Goal: Task Accomplishment & Management: Manage account settings

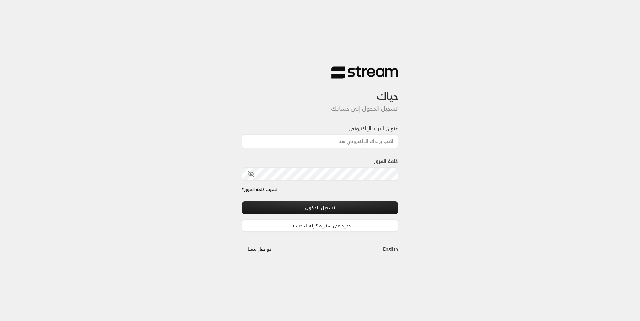
click at [358, 143] on input "عنوان البريد الإلكتروني" at bounding box center [320, 141] width 156 height 14
type input "[EMAIL_ADDRESS][DOMAIN_NAME]"
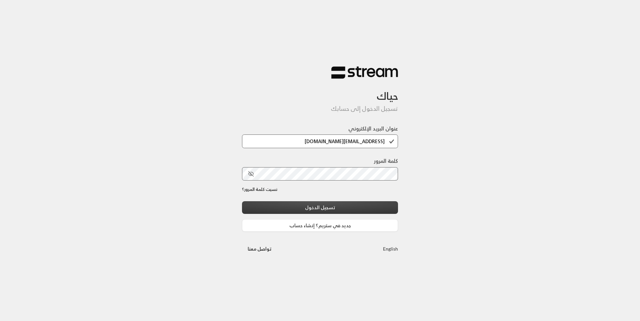
click at [343, 208] on button "تسجيل الدخول" at bounding box center [320, 207] width 156 height 12
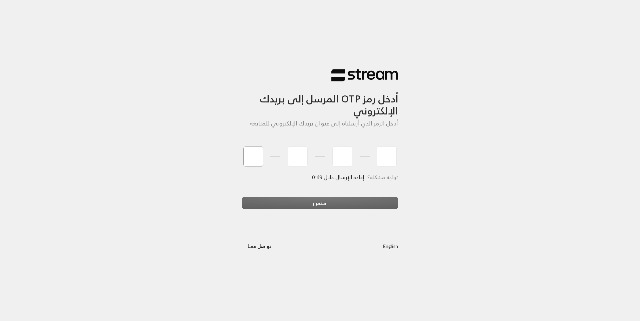
type input "3"
type input "1"
type input "6"
type input "5"
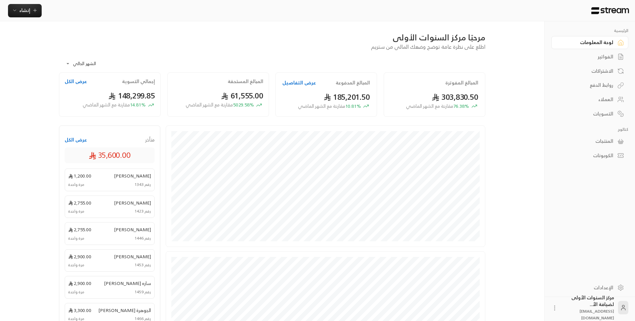
click at [610, 57] on div "الفواتير" at bounding box center [587, 56] width 54 height 7
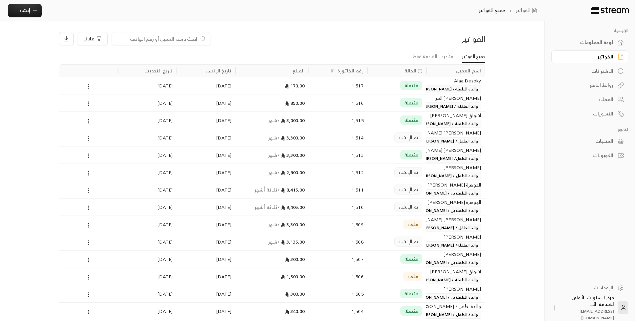
click at [379, 123] on div "مكتملة" at bounding box center [397, 120] width 51 height 17
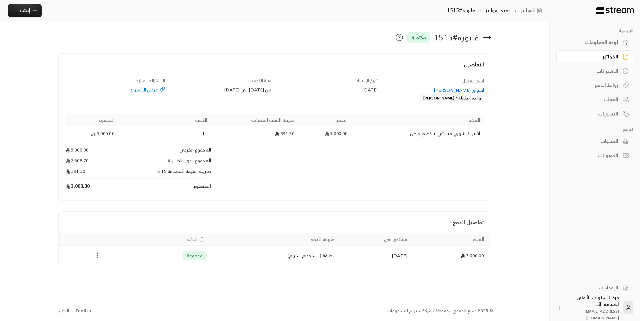
click at [420, 97] on div "والدة الطفلة / [PERSON_NAME]" at bounding box center [452, 98] width 64 height 8
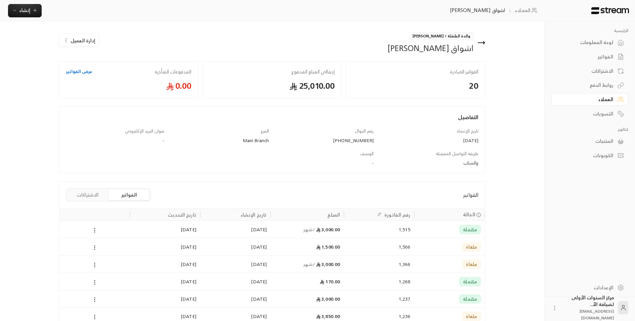
drag, startPoint x: 446, startPoint y: 35, endPoint x: 404, endPoint y: 38, distance: 42.1
click at [410, 38] on span "والدة الطفلة / [PERSON_NAME]" at bounding box center [442, 36] width 64 height 8
copy span "جميلة [PERSON_NAME]"
click at [483, 42] on icon at bounding box center [481, 43] width 8 height 8
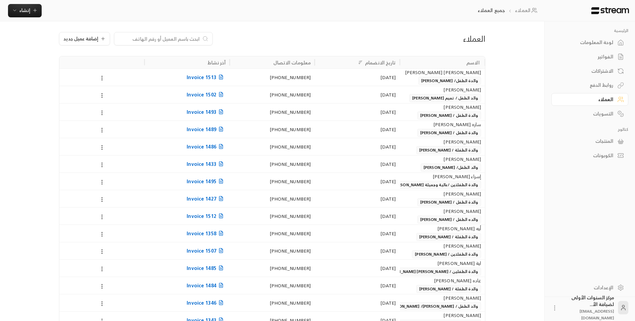
click at [611, 39] on div "لوحة المعلومات" at bounding box center [587, 42] width 54 height 7
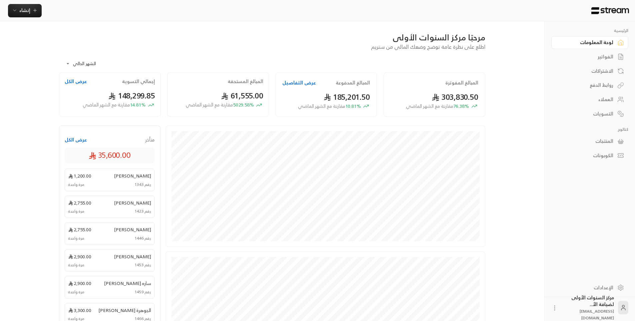
click at [611, 59] on div "الفواتير" at bounding box center [587, 56] width 54 height 7
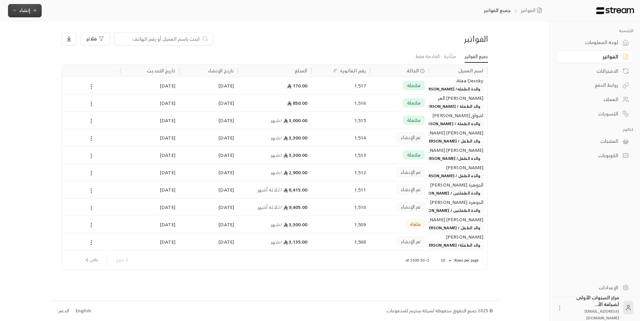
click at [23, 7] on span "إنشاء" at bounding box center [24, 10] width 11 height 8
click at [91, 58] on div "اشتراك" at bounding box center [58, 58] width 84 height 8
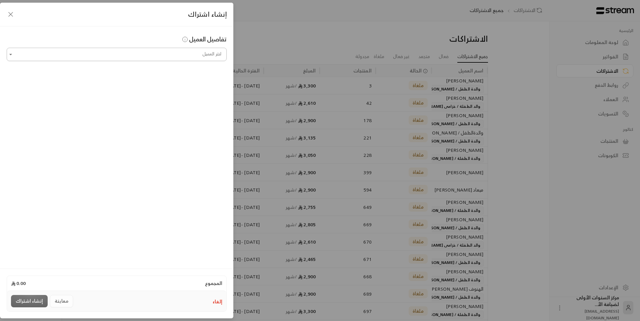
click at [180, 54] on input "اختر العميل" at bounding box center [117, 55] width 220 height 12
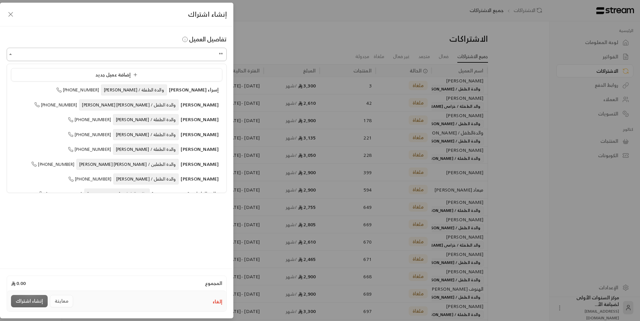
type input "*"
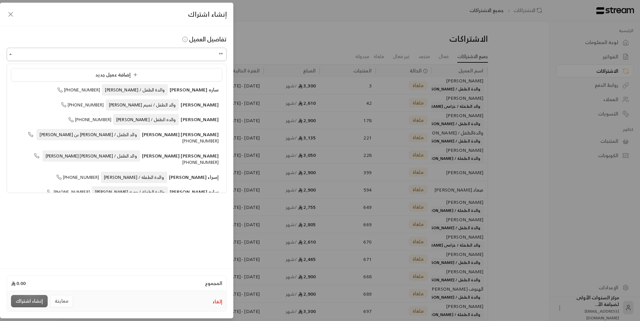
type input "*"
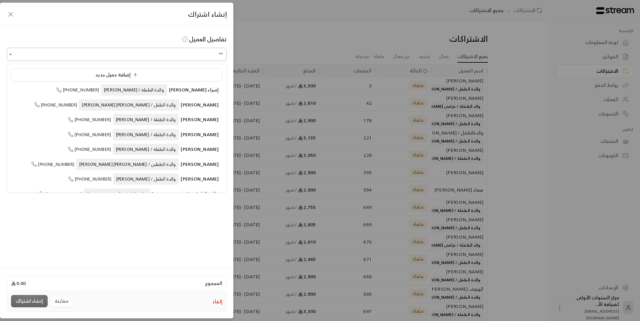
type input "*"
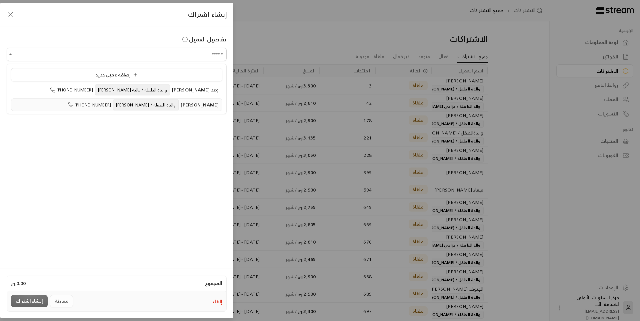
click at [161, 106] on span "والدة الطفلة / [PERSON_NAME]" at bounding box center [146, 104] width 66 height 11
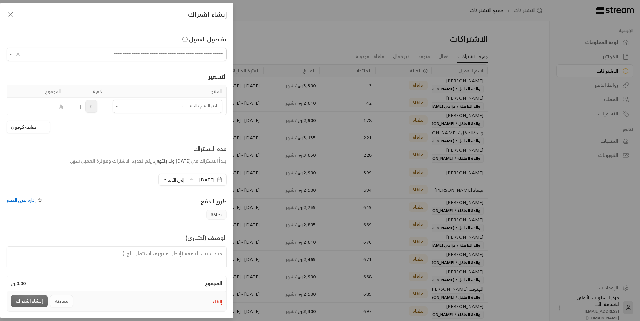
type input "**********"
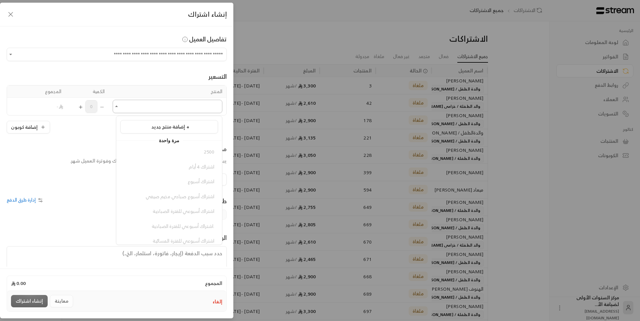
click at [177, 111] on input "اختر العميل" at bounding box center [168, 107] width 110 height 12
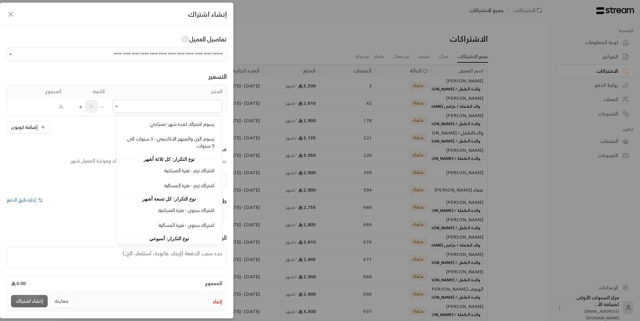
scroll to position [815, 0]
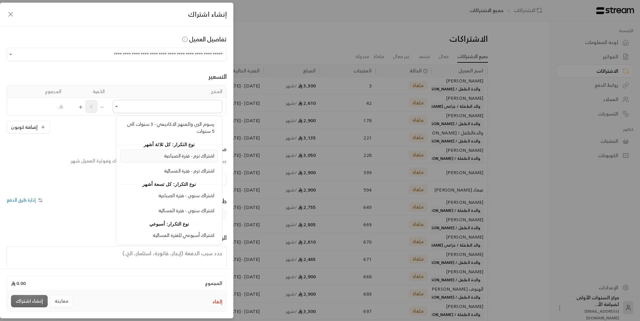
click at [192, 160] on li "اشتراك ترم - فترة الصباحية" at bounding box center [169, 155] width 98 height 13
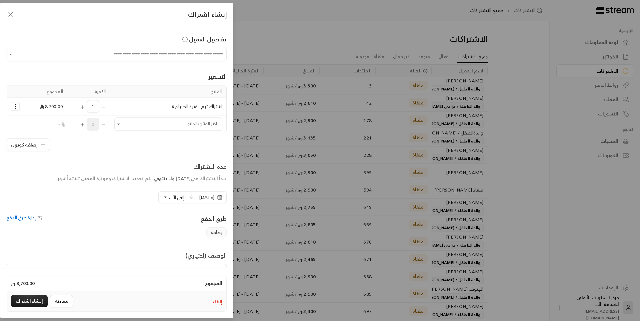
click at [19, 107] on icon "Selected Products" at bounding box center [15, 106] width 7 height 7
click at [43, 128] on link "إضافة كوبون" at bounding box center [36, 123] width 41 height 12
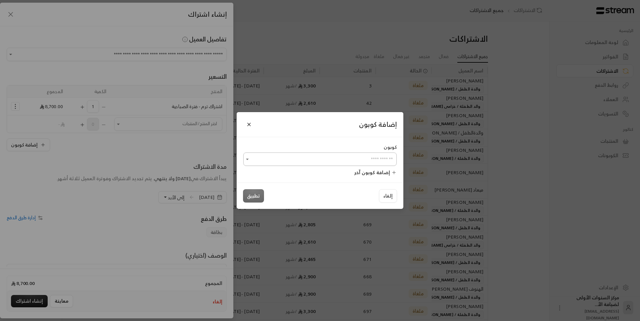
click at [381, 159] on input "اختر العميل" at bounding box center [319, 159] width 153 height 12
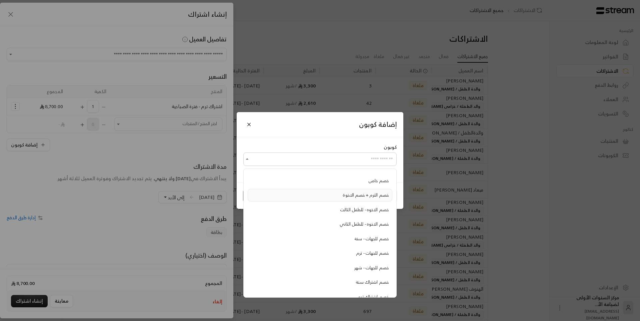
scroll to position [124, 0]
click at [361, 249] on li "خصم للجهات - ترم" at bounding box center [320, 244] width 145 height 13
type input "**********"
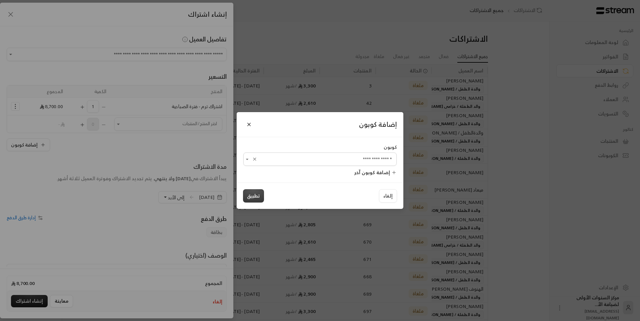
click at [250, 196] on button "تطبيق" at bounding box center [253, 195] width 21 height 13
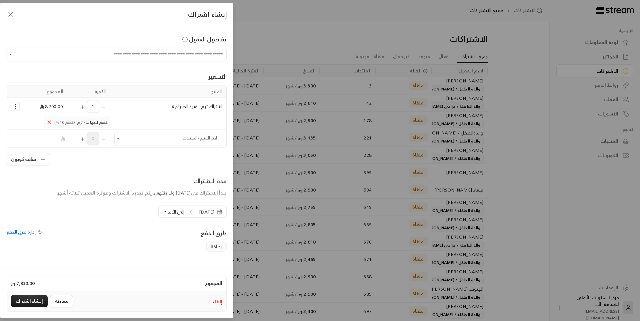
click at [199, 212] on span "[DATE]" at bounding box center [206, 211] width 15 height 7
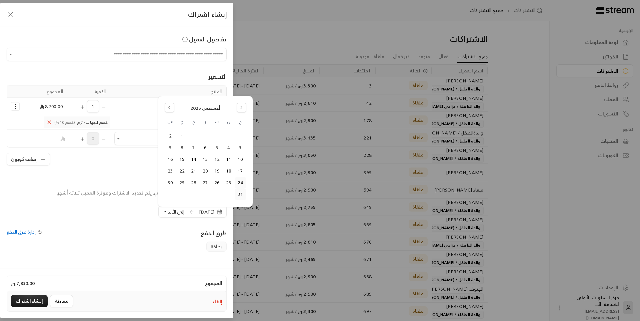
click at [238, 193] on button "31" at bounding box center [240, 194] width 11 height 11
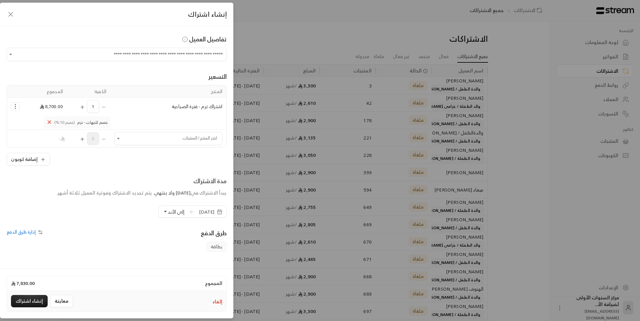
click at [199, 211] on span "[DATE]" at bounding box center [206, 211] width 15 height 7
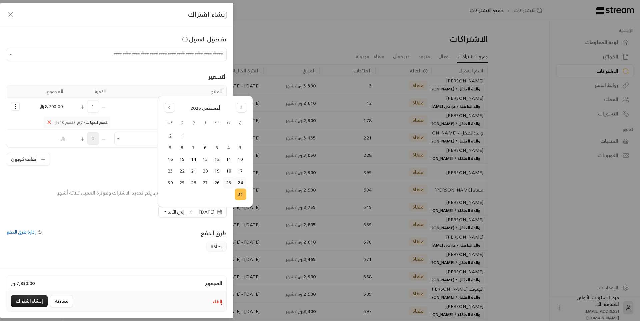
click at [230, 181] on button "25" at bounding box center [228, 182] width 11 height 11
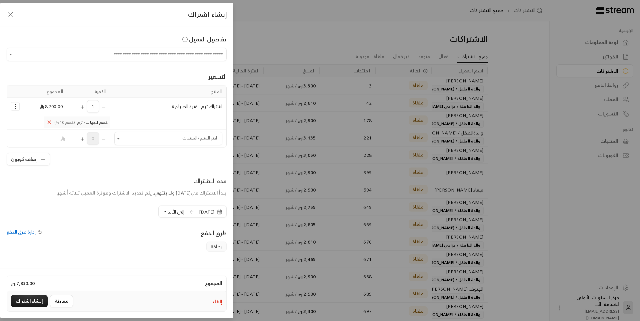
click at [163, 213] on button "إلى الأبد" at bounding box center [174, 211] width 22 height 11
click at [157, 222] on div "**********" at bounding box center [116, 146] width 233 height 240
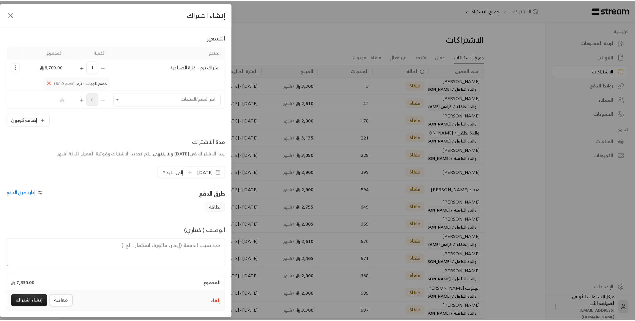
scroll to position [50, 0]
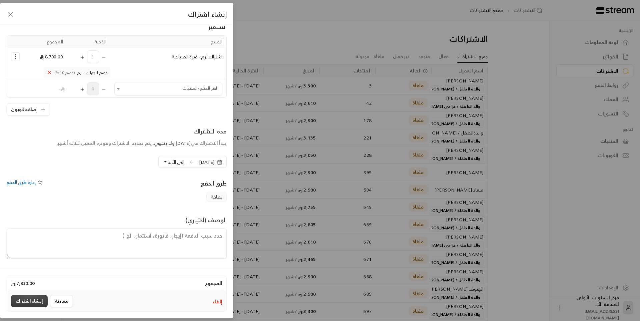
click at [39, 300] on button "إنشاء اشتراك" at bounding box center [29, 301] width 37 height 12
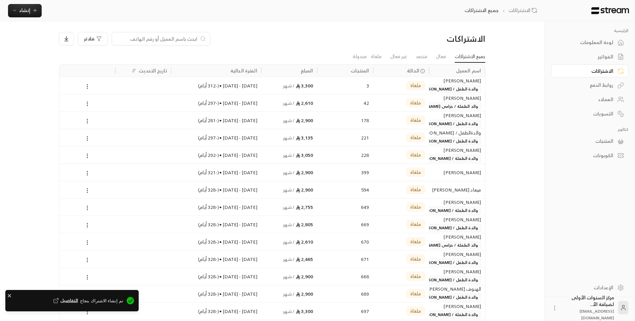
click at [597, 39] on div "لوحة المعلومات" at bounding box center [587, 42] width 54 height 7
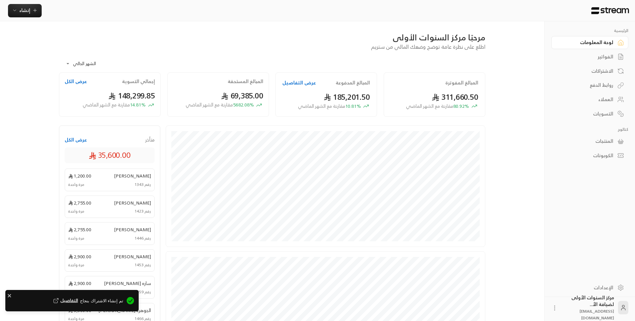
click at [597, 53] on link "الفواتير" at bounding box center [589, 56] width 77 height 13
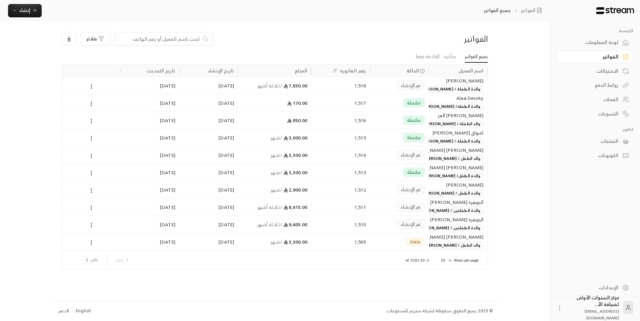
click at [597, 43] on div "لوحة المعلومات" at bounding box center [592, 42] width 54 height 7
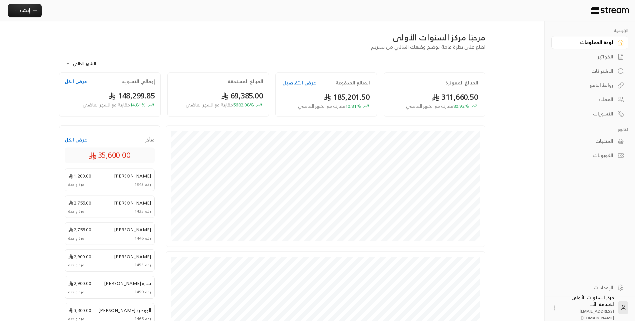
click at [598, 57] on div "الفواتير" at bounding box center [587, 56] width 54 height 7
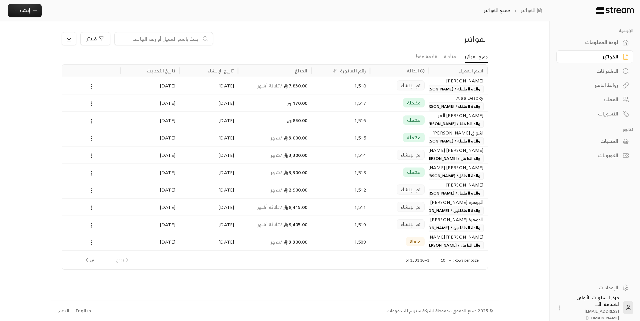
click at [599, 40] on div "لوحة المعلومات" at bounding box center [592, 42] width 54 height 7
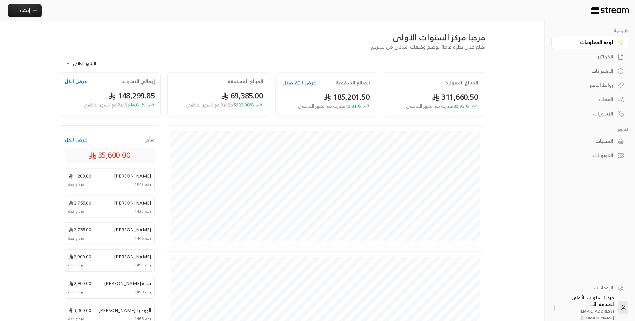
click at [597, 52] on link "الفواتير" at bounding box center [589, 56] width 77 height 13
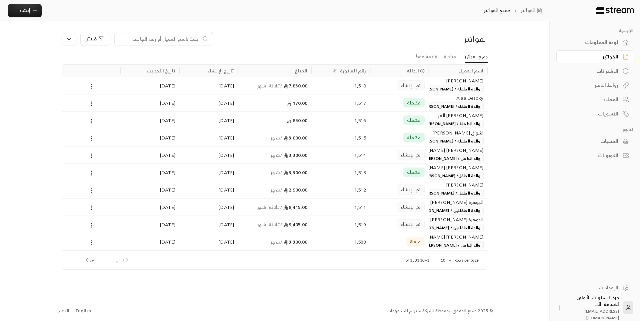
click at [153, 89] on div "[DATE]" at bounding box center [150, 85] width 51 height 17
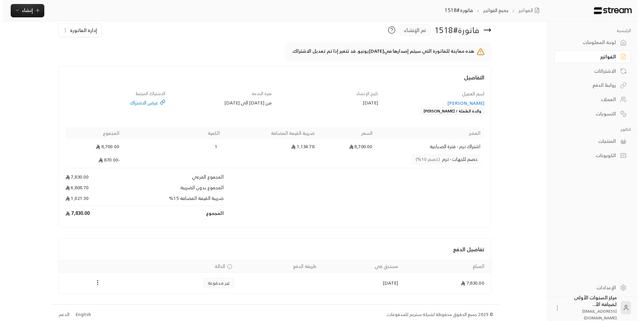
scroll to position [13, 0]
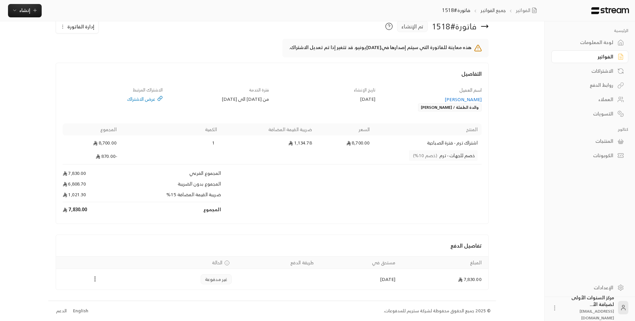
click at [94, 279] on icon "Payments" at bounding box center [95, 278] width 7 height 7
click at [122, 297] on li "تغيير الحالة الى مدفوعة" at bounding box center [118, 296] width 48 height 12
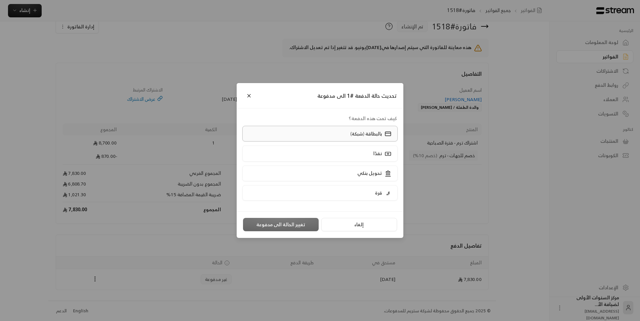
click at [323, 135] on label "بالبطاقة (شبكة)" at bounding box center [320, 134] width 156 height 16
click at [293, 223] on button "تغيير الحالة الى مدفوعة" at bounding box center [281, 224] width 76 height 13
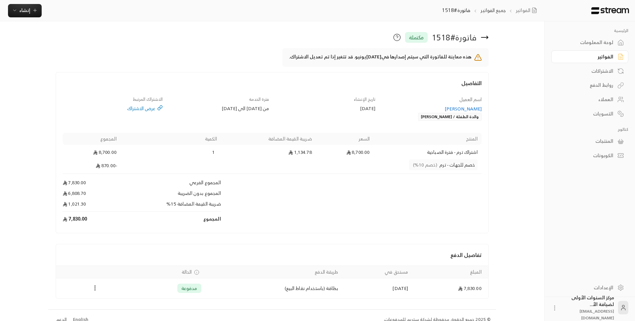
click at [485, 35] on icon at bounding box center [485, 37] width 8 height 8
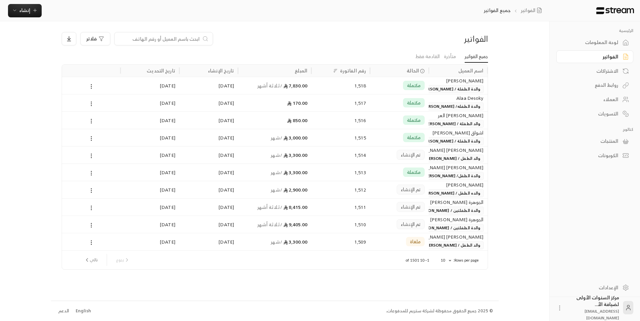
click at [163, 38] on input at bounding box center [159, 38] width 81 height 7
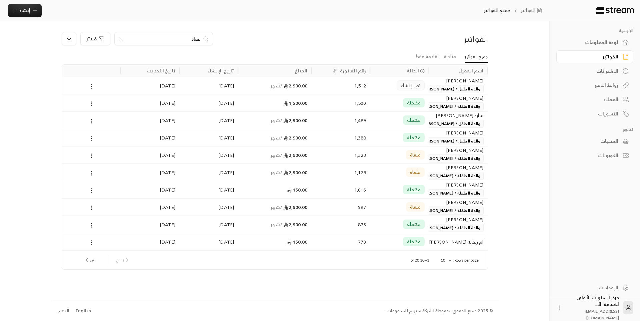
type input "عماد"
click at [370, 87] on div "تم الإنشاء" at bounding box center [399, 85] width 59 height 17
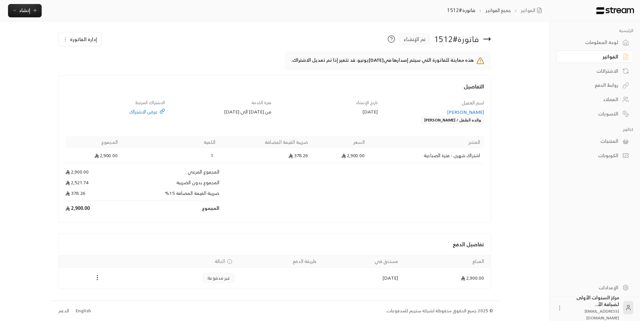
click at [489, 38] on icon at bounding box center [487, 39] width 8 height 8
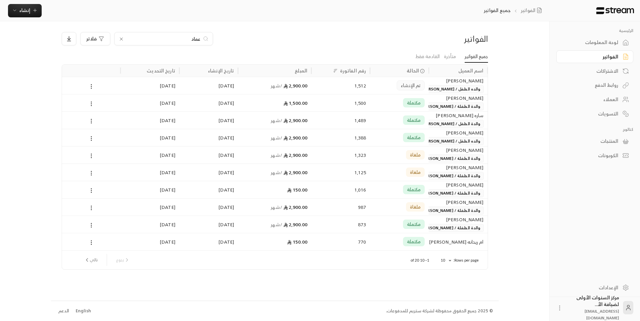
click at [195, 42] on input "عماد" at bounding box center [164, 38] width 74 height 7
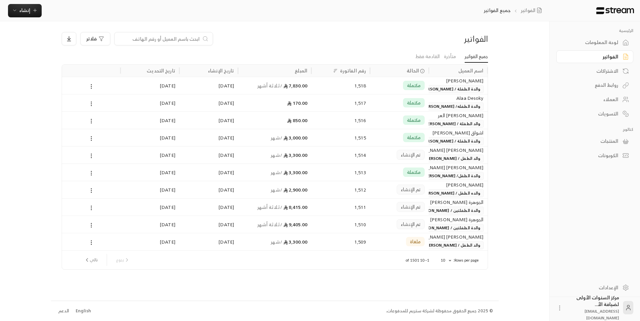
click at [178, 40] on input at bounding box center [159, 38] width 81 height 7
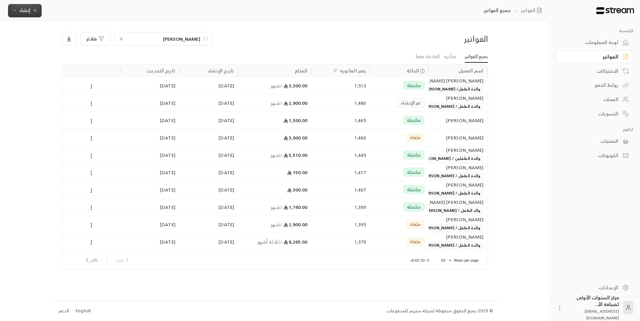
type input "[PERSON_NAME]"
click at [34, 10] on icon "button" at bounding box center [34, 10] width 3 height 0
click at [65, 31] on div "فوري" at bounding box center [58, 31] width 84 height 8
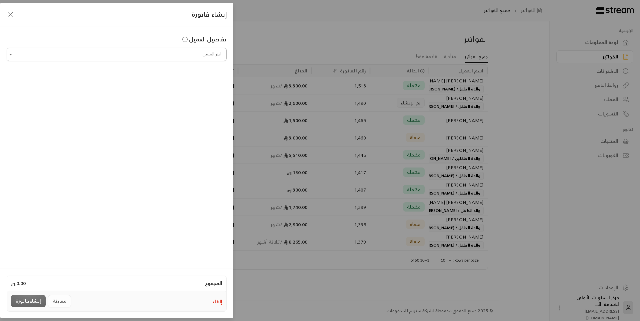
click at [95, 56] on input "اختر العميل" at bounding box center [117, 55] width 220 height 12
click at [181, 92] on span "[PERSON_NAME]" at bounding box center [200, 89] width 38 height 8
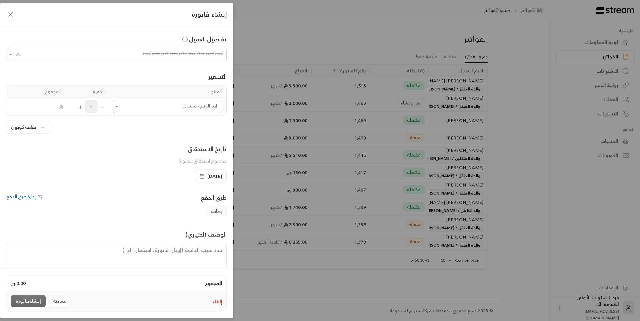
type input "**********"
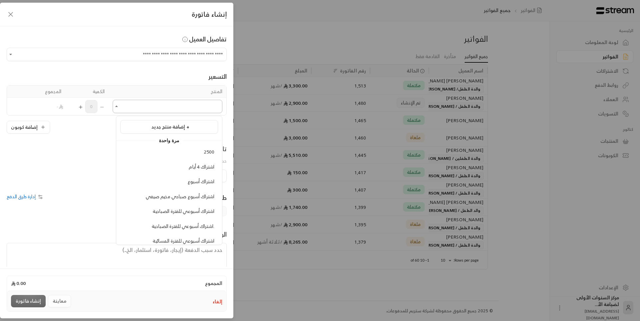
click at [198, 109] on input "اختر العميل" at bounding box center [168, 107] width 110 height 12
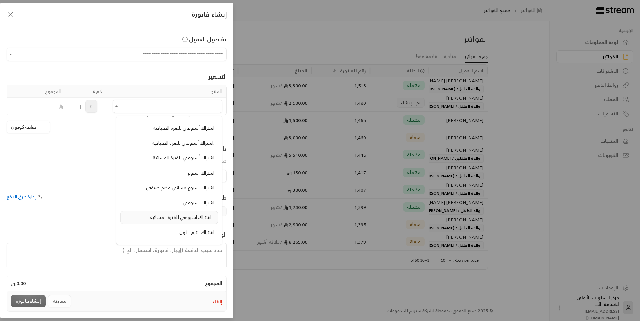
scroll to position [67, 0]
click at [182, 146] on span "اشتراك أسبوعي للفترة الصباحية" at bounding box center [184, 144] width 62 height 8
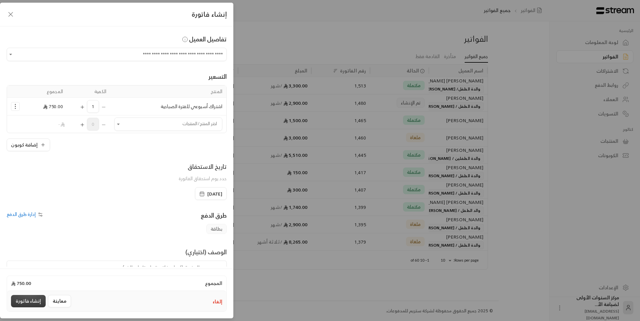
click at [36, 296] on button "إنشاء فاتورة" at bounding box center [28, 301] width 35 height 12
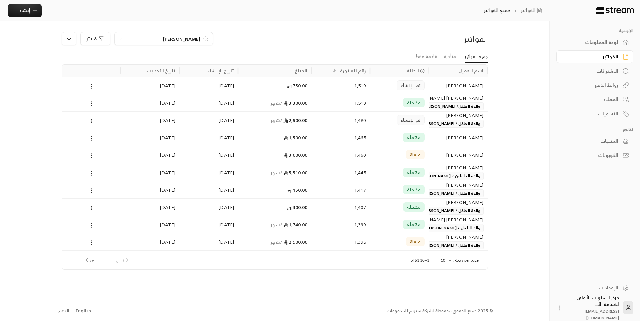
click at [607, 43] on div "لوحة المعلومات" at bounding box center [592, 42] width 54 height 7
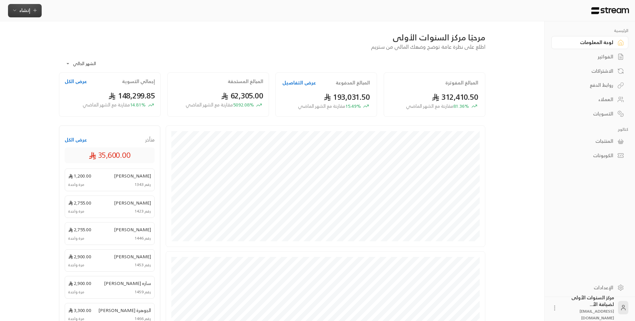
click at [31, 11] on span "إنشاء" at bounding box center [25, 10] width 26 height 8
click at [80, 37] on div "إنشاء فاتورة مرة واحدة بسهولة للمعاملات السريعة." at bounding box center [58, 41] width 84 height 13
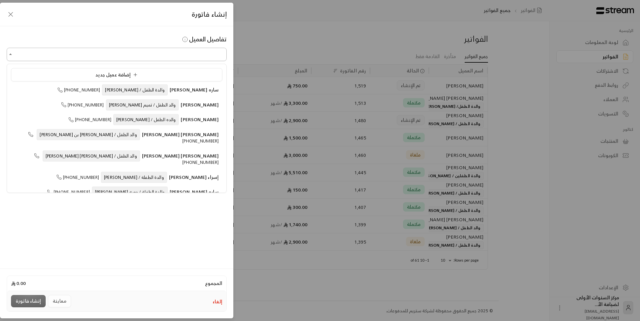
click at [162, 54] on input "اختر العميل" at bounding box center [117, 55] width 220 height 12
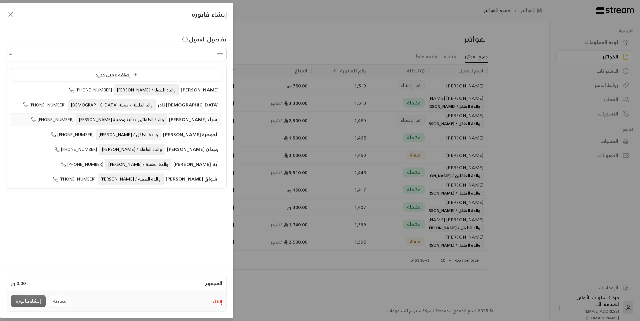
click at [145, 120] on span "والدة الطفلتين /عالية وجميلة [PERSON_NAME]" at bounding box center [121, 119] width 91 height 11
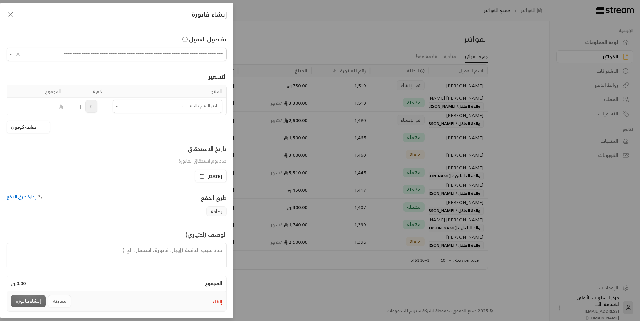
type input "**********"
click at [167, 105] on input "اختر العميل" at bounding box center [168, 107] width 110 height 12
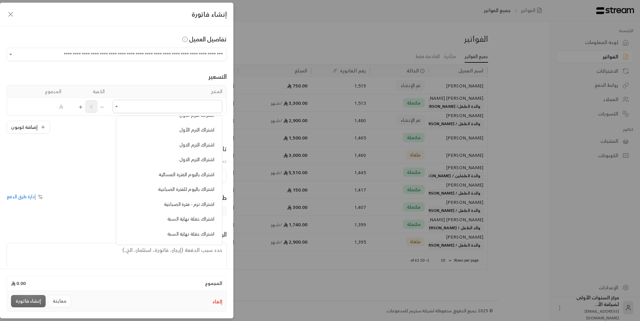
scroll to position [233, 0]
click at [184, 142] on span "اشتراك باليوم الفترة المسائية" at bounding box center [187, 141] width 56 height 8
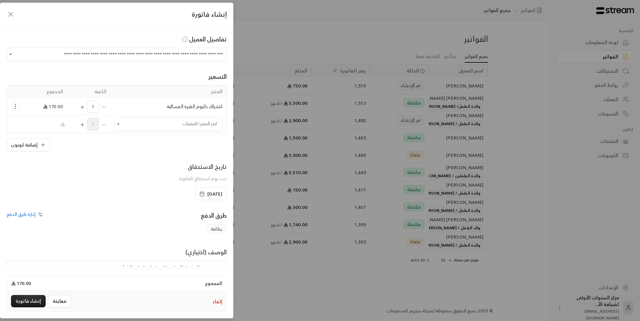
click at [82, 108] on icon "Selected Products" at bounding box center [82, 106] width 0 height 3
click at [139, 126] on input "اختر العميل" at bounding box center [168, 124] width 108 height 12
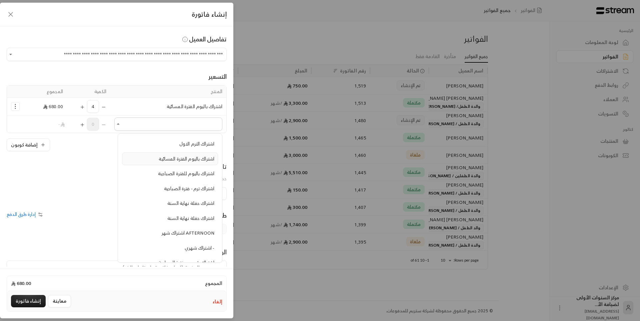
click at [179, 160] on span "اشتراك باليوم الفترة المسائية" at bounding box center [187, 158] width 56 height 8
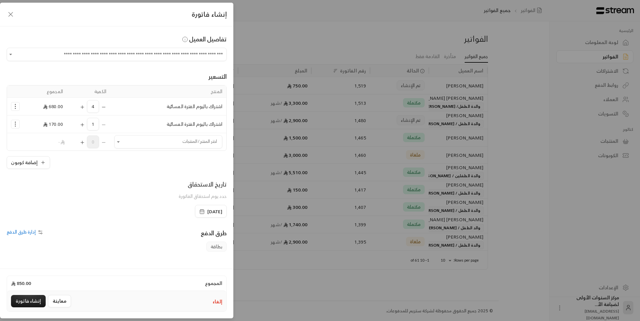
click at [85, 123] on icon "Selected Products" at bounding box center [82, 124] width 5 height 5
click at [131, 184] on div "تاريخ الاستحقاق حدد يوم استحقاق الفاتورة" at bounding box center [116, 191] width 227 height 25
click at [19, 123] on icon "Selected Products" at bounding box center [15, 124] width 7 height 7
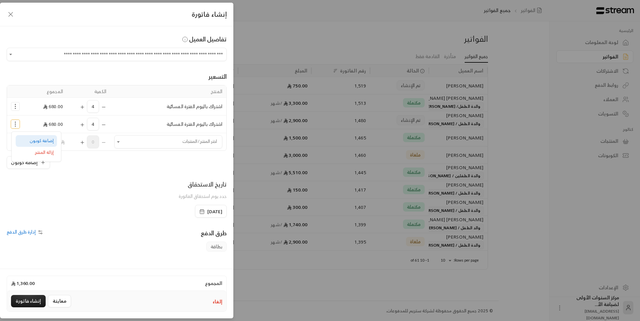
click at [37, 140] on span "إضافة كوبون" at bounding box center [42, 141] width 24 height 8
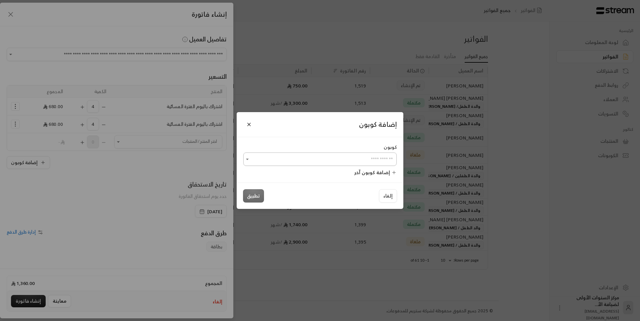
click at [389, 161] on input "اختر العميل" at bounding box center [319, 159] width 153 height 12
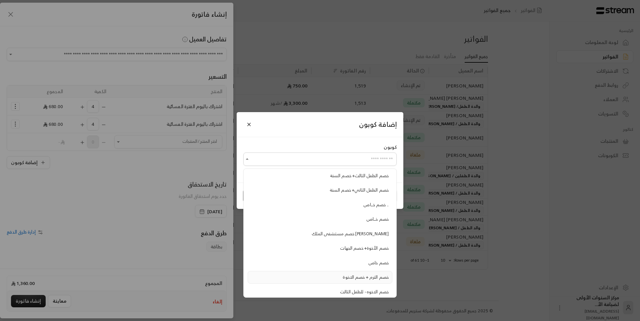
scroll to position [67, 0]
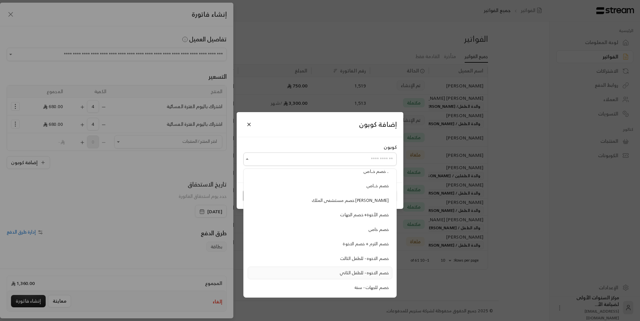
click at [368, 275] on span "خصم الاخوه - للطفل الثاني" at bounding box center [364, 273] width 49 height 8
type input "**********"
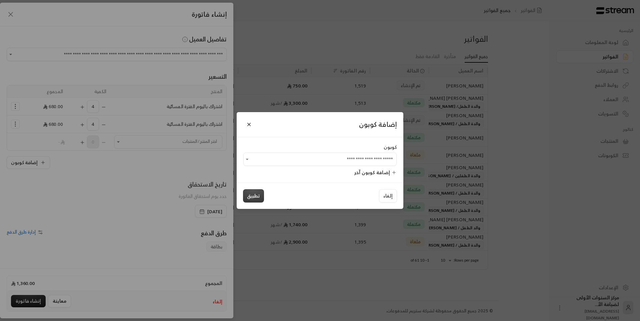
click at [257, 196] on button "تطبيق" at bounding box center [253, 195] width 21 height 13
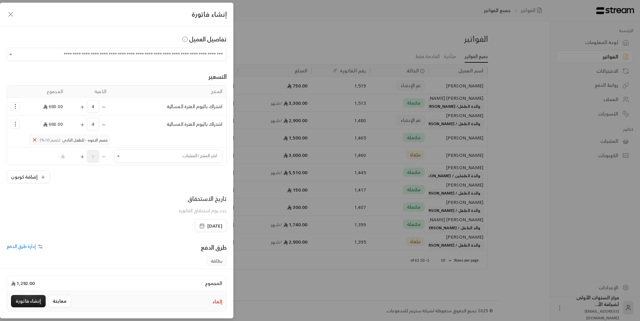
click at [38, 142] on icon "Selected Products" at bounding box center [35, 140] width 6 height 6
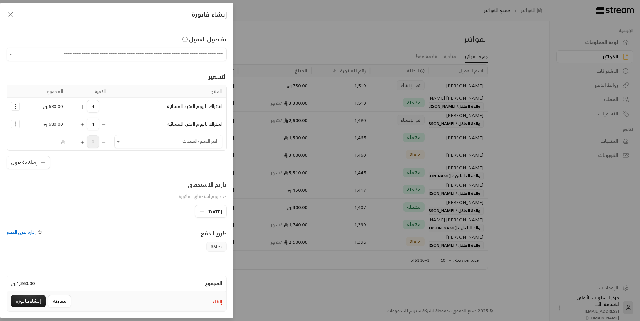
click at [19, 126] on icon "Selected Products" at bounding box center [15, 124] width 7 height 7
click at [40, 142] on span "إضافة كوبون" at bounding box center [42, 141] width 24 height 8
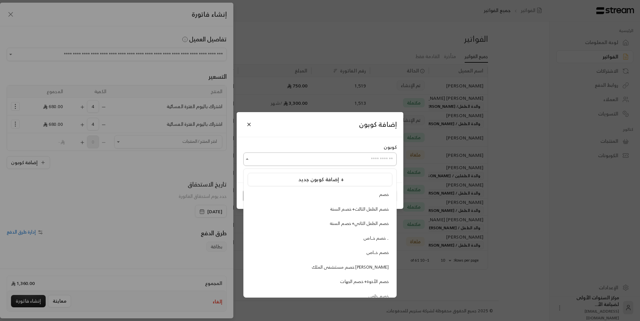
click at [283, 155] on input "اختر العميل" at bounding box center [319, 159] width 153 height 12
click at [369, 225] on span "خصم الاخوه - للطفل الثالث" at bounding box center [364, 225] width 49 height 8
type input "**********"
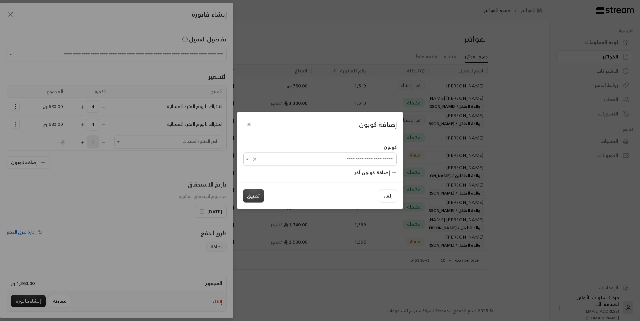
click at [257, 192] on button "تطبيق" at bounding box center [253, 195] width 21 height 13
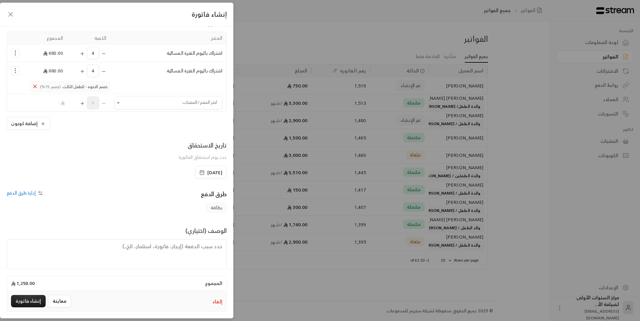
scroll to position [64, 0]
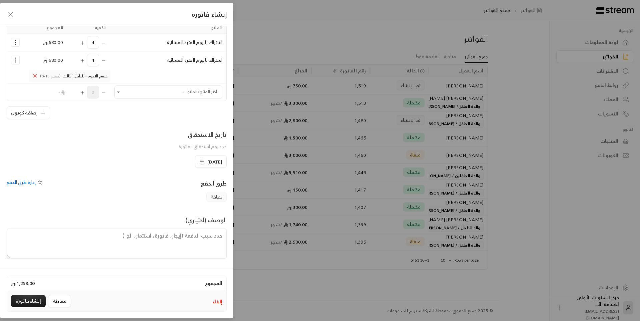
click at [203, 235] on textarea at bounding box center [117, 243] width 220 height 30
type textarea "من تاريخ [DATE] حتى [DATE]"
click at [18, 297] on button "إنشاء فاتورة" at bounding box center [28, 301] width 35 height 12
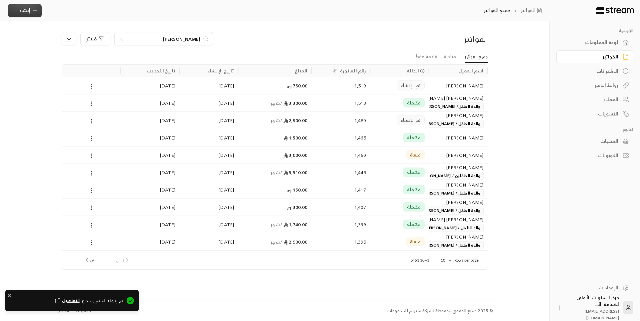
click at [30, 8] on span "إنشاء" at bounding box center [25, 10] width 26 height 8
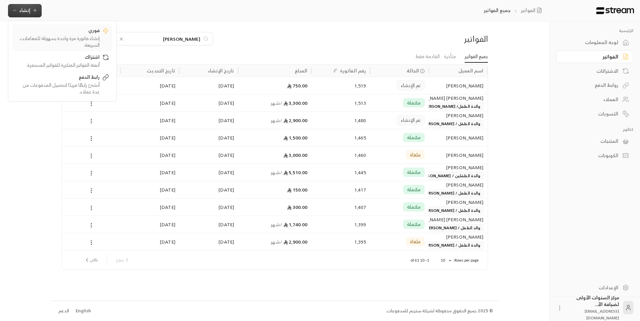
click at [76, 32] on div "فوري" at bounding box center [58, 31] width 84 height 8
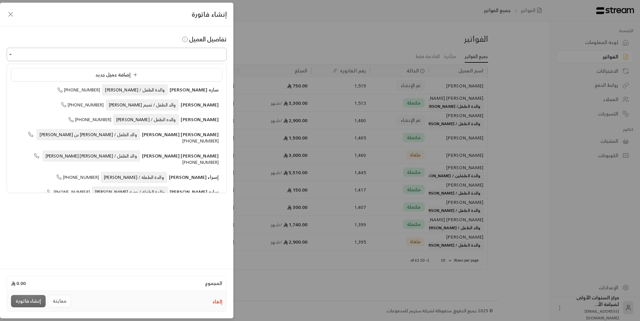
click at [181, 55] on input "اختر العميل" at bounding box center [117, 55] width 220 height 12
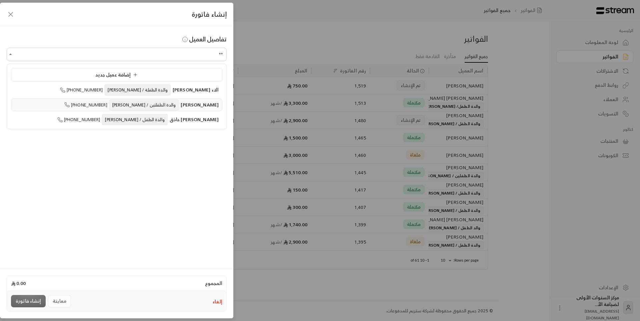
click at [162, 100] on span "والدة الطفلتين / [PERSON_NAME]" at bounding box center [144, 104] width 70 height 11
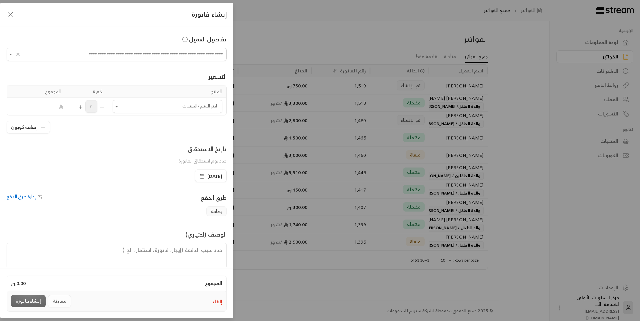
type input "**********"
click at [166, 107] on input "اختر العميل" at bounding box center [168, 107] width 110 height 12
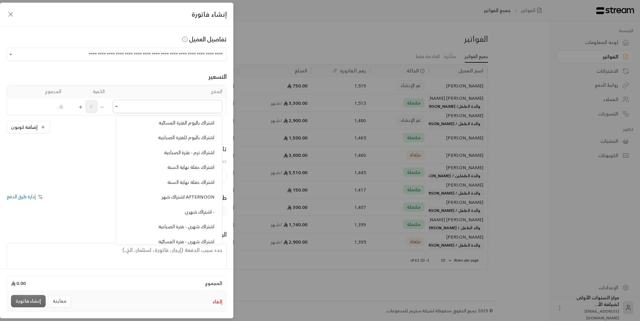
scroll to position [267, 0]
click at [193, 123] on span "اشتراك باليوم للفترة الصباحية" at bounding box center [186, 122] width 56 height 8
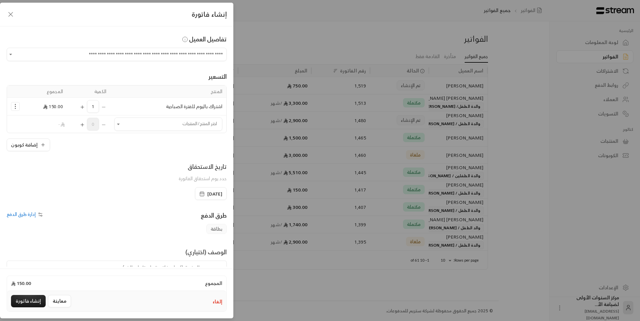
click at [85, 106] on icon "Selected Products" at bounding box center [82, 106] width 5 height 5
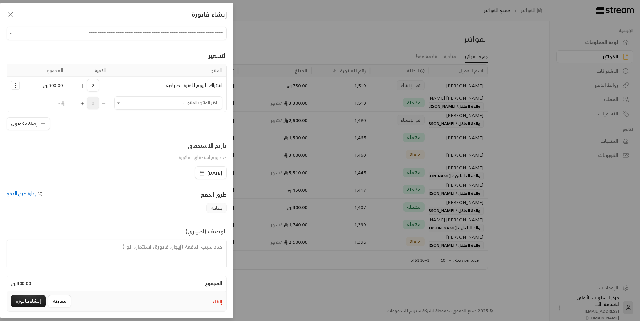
scroll to position [32, 0]
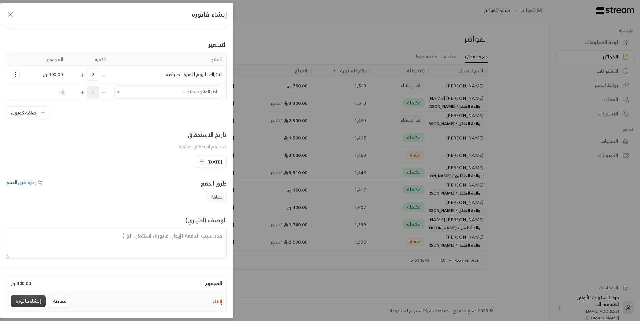
click at [34, 297] on button "إنشاء فاتورة" at bounding box center [28, 301] width 35 height 12
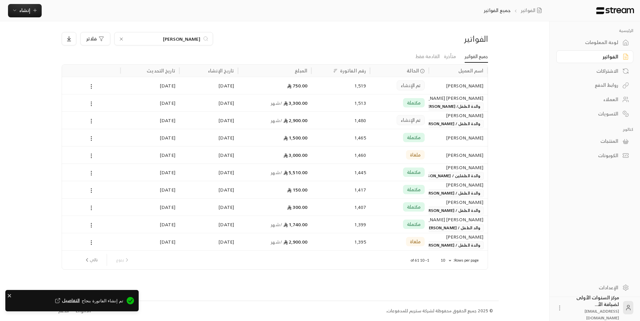
click at [322, 40] on div "[PERSON_NAME]" at bounding box center [221, 38] width 318 height 13
click at [587, 38] on link "لوحة المعلومات" at bounding box center [594, 42] width 77 height 13
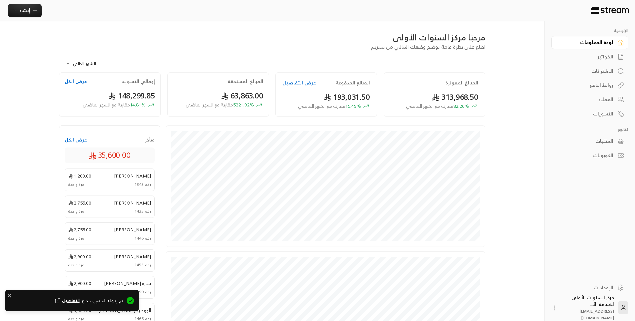
click at [363, 32] on div "مرحبًا مركز السنوات الأولى" at bounding box center [272, 37] width 426 height 11
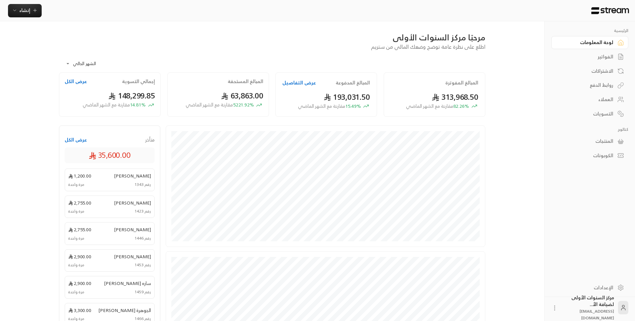
click at [363, 32] on div "مرحبًا مركز السنوات الأولى" at bounding box center [272, 37] width 426 height 11
click at [348, 52] on div "**********" at bounding box center [272, 62] width 426 height 22
click at [613, 101] on div "العملاء" at bounding box center [587, 99] width 54 height 7
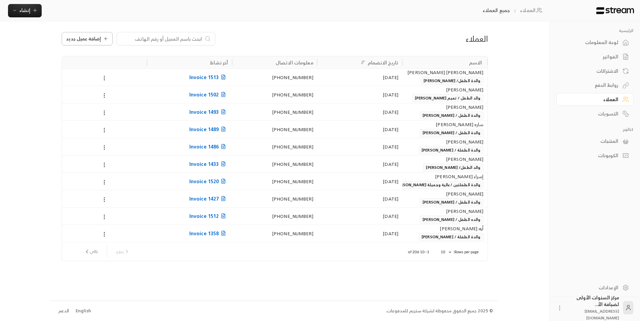
click at [79, 36] on span "إضافة عميل جديد" at bounding box center [83, 38] width 35 height 5
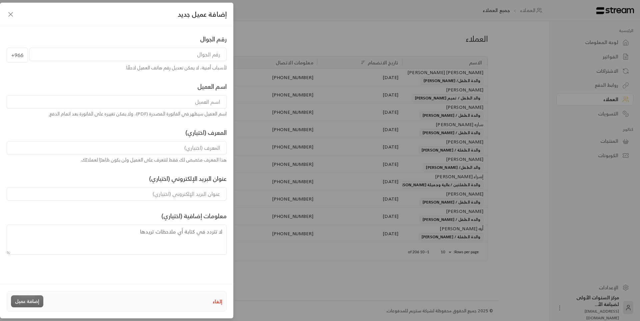
click at [159, 50] on input "tel" at bounding box center [127, 54] width 197 height 13
type input "534645377"
click at [193, 103] on input at bounding box center [117, 101] width 220 height 13
type input "أشيش بوراه"
click at [196, 144] on input at bounding box center [117, 147] width 220 height 13
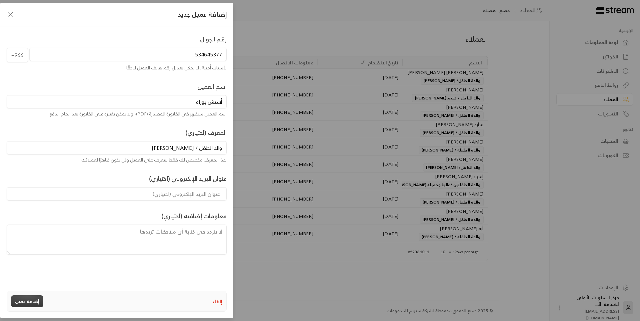
type input "والد الطفل / [PERSON_NAME]"
click at [35, 301] on button "إضافة عميل" at bounding box center [27, 301] width 32 height 12
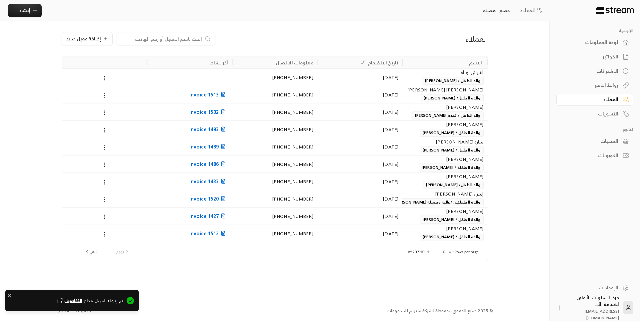
click at [614, 55] on div "الفواتير" at bounding box center [592, 56] width 54 height 7
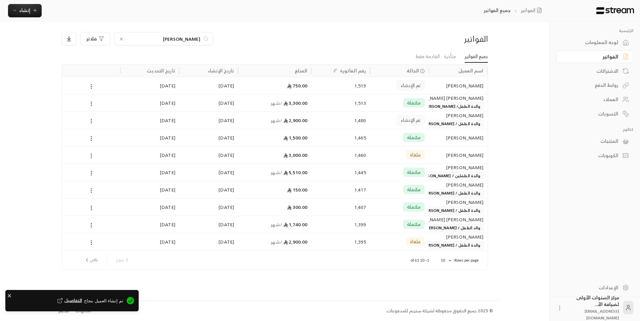
click at [121, 36] on div at bounding box center [121, 38] width 5 height 7
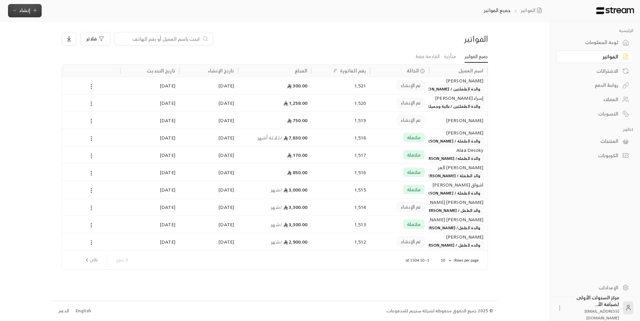
click at [34, 13] on icon "button" at bounding box center [34, 10] width 5 height 5
click at [80, 37] on div "إنشاء فاتورة مرة واحدة بسهولة للمعاملات السريعة." at bounding box center [58, 41] width 84 height 13
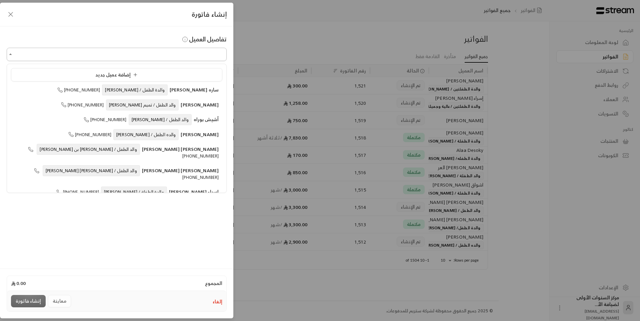
click at [131, 53] on input "اختر العميل" at bounding box center [117, 55] width 220 height 12
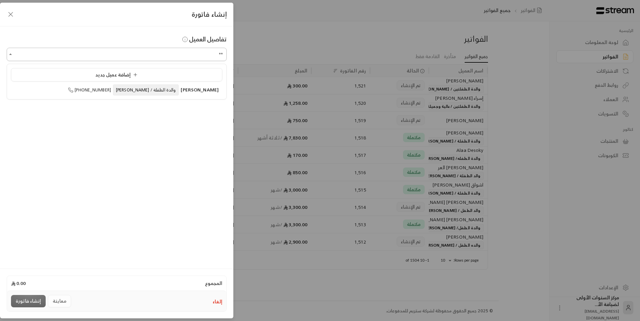
type input "*"
click at [147, 86] on span "والد الطفل / [PERSON_NAME]" at bounding box center [160, 89] width 63 height 11
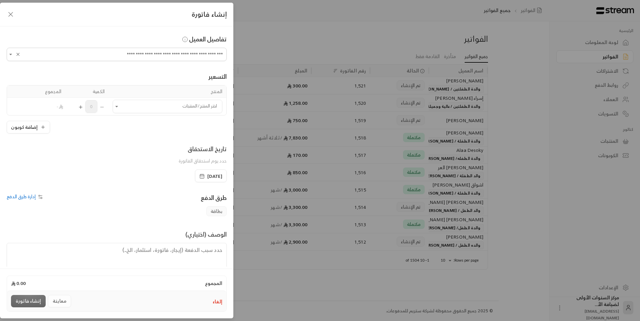
type input "**********"
click at [173, 114] on td "اختر المنتج/المنتجات اختر المنتج/المنتجات" at bounding box center [168, 106] width 118 height 17
click at [176, 109] on input "اختر العميل" at bounding box center [168, 107] width 110 height 12
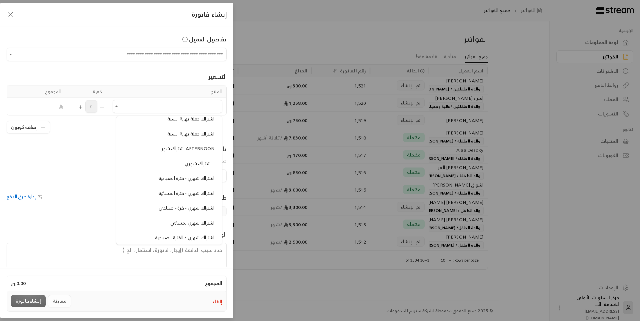
scroll to position [267, 0]
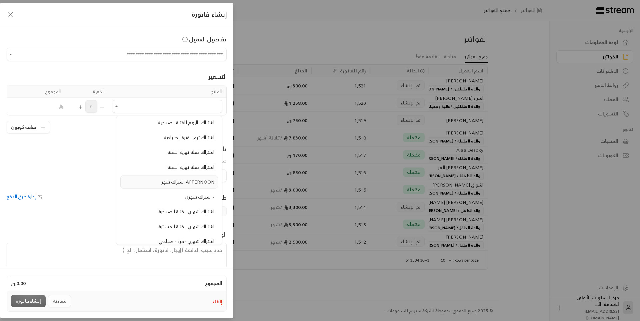
click at [170, 184] on span "اشتراك شهر AFTERNOON" at bounding box center [188, 181] width 53 height 8
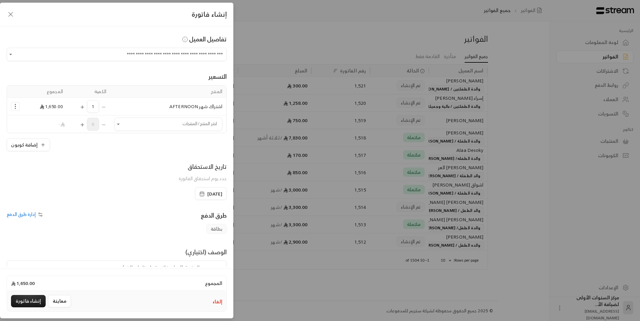
click at [17, 107] on icon "Selected Products" at bounding box center [15, 106] width 7 height 7
click at [48, 124] on span "إضافة كوبون" at bounding box center [42, 123] width 24 height 8
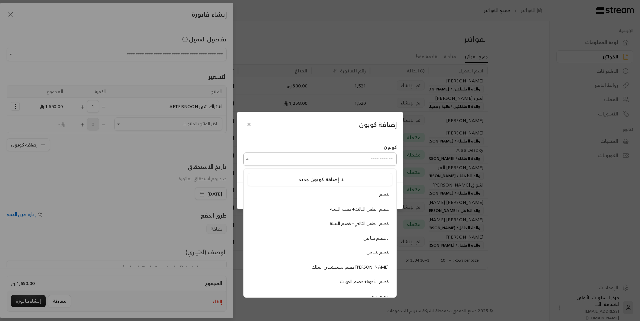
click at [293, 164] on input "اختر العميل" at bounding box center [319, 159] width 153 height 12
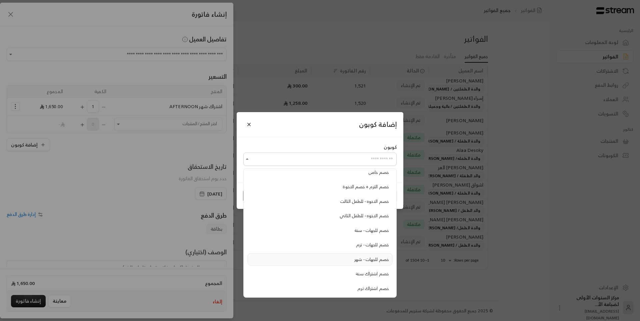
click at [350, 260] on div "خصم للجهات - شهر" at bounding box center [319, 259] width 137 height 7
type input "**********"
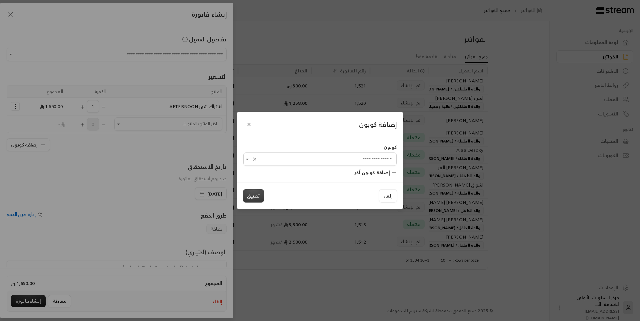
click at [253, 199] on button "تطبيق" at bounding box center [253, 195] width 21 height 13
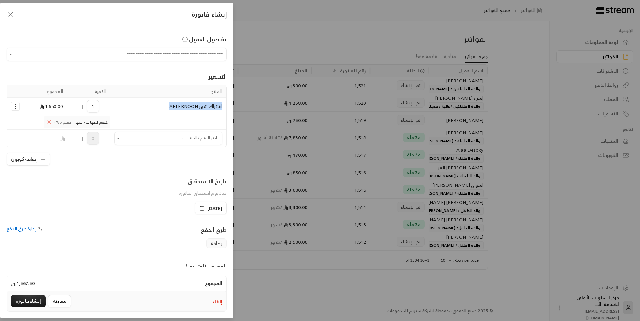
drag, startPoint x: 166, startPoint y: 103, endPoint x: 223, endPoint y: 108, distance: 56.9
click at [223, 108] on td "اشتراك شهر AFTERNOON" at bounding box center [168, 106] width 116 height 17
copy span "اشتراك شهر AFTERNOON"
click at [52, 122] on icon "Selected Products" at bounding box center [49, 122] width 6 height 6
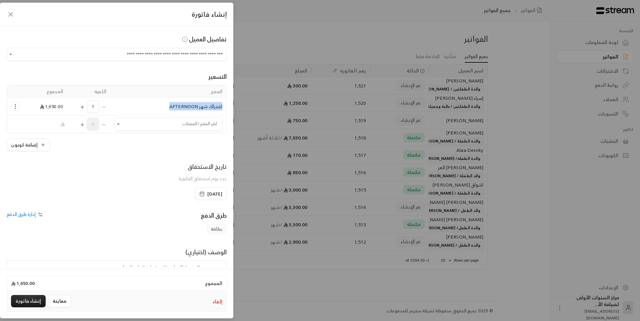
click at [16, 107] on circle "Selected Products" at bounding box center [15, 106] width 1 height 1
click at [43, 133] on span "إزالة المنتج" at bounding box center [44, 135] width 19 height 8
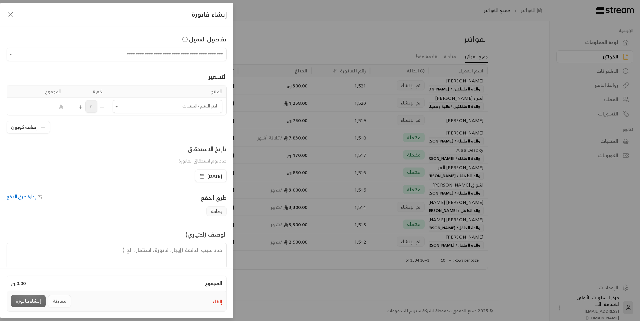
click at [183, 109] on input "اختر العميل" at bounding box center [168, 107] width 110 height 12
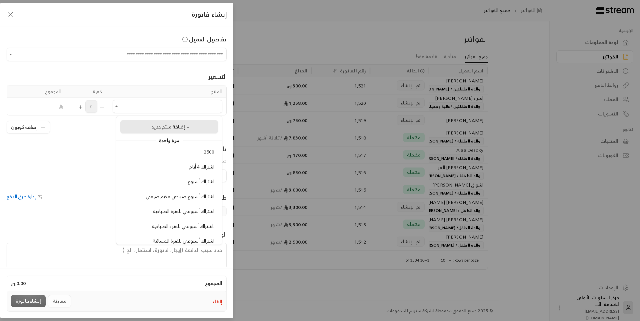
click at [194, 124] on div "إضافة منتج جديد +" at bounding box center [169, 126] width 90 height 7
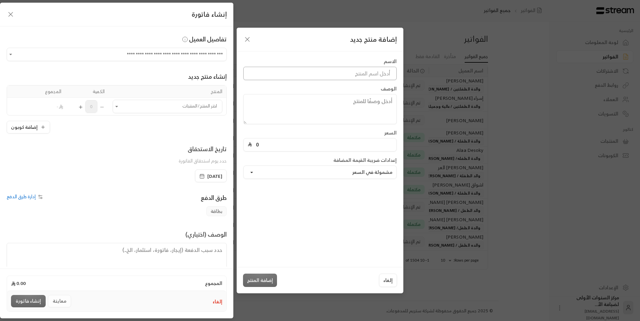
click at [365, 75] on input at bounding box center [319, 73] width 153 height 13
paste input "اشتراك شهر AFTERNOON"
click at [364, 75] on input "اشتراك شهر AFTERNOON" at bounding box center [319, 73] width 153 height 13
type input "اشتراك شهر ..AFTERNOON"
click at [280, 144] on input "0" at bounding box center [322, 144] width 140 height 13
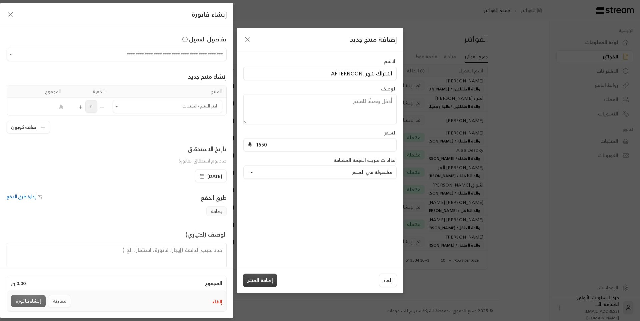
type input "1550"
click at [262, 277] on button "إضافة المنتج" at bounding box center [260, 279] width 34 height 13
type input "0"
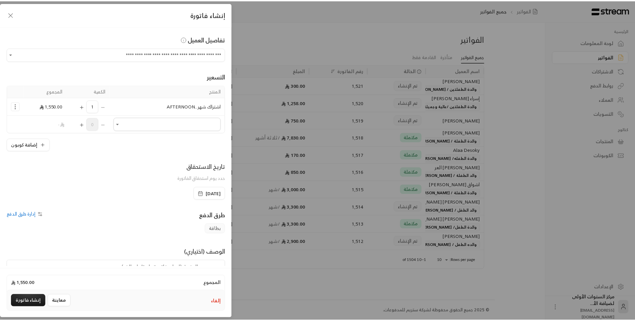
scroll to position [32, 0]
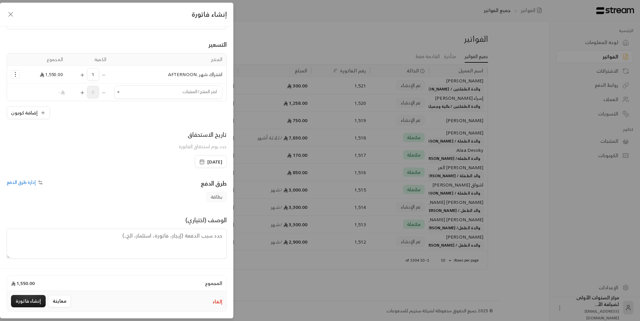
click at [199, 236] on textarea at bounding box center [117, 243] width 220 height 30
type textarea "من تاريخ [DATE] حتى [DATE]"
click at [39, 299] on button "إنشاء فاتورة" at bounding box center [28, 301] width 35 height 12
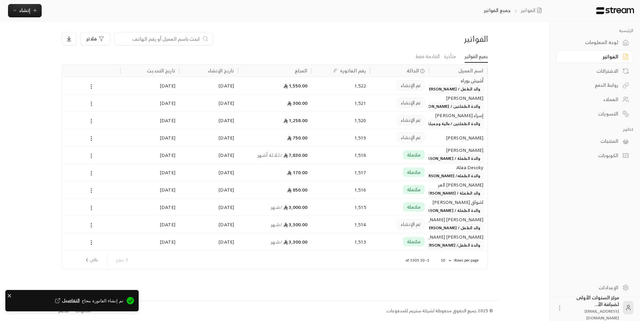
click at [448, 89] on span "والد الطفل / [PERSON_NAME]" at bounding box center [452, 89] width 61 height 8
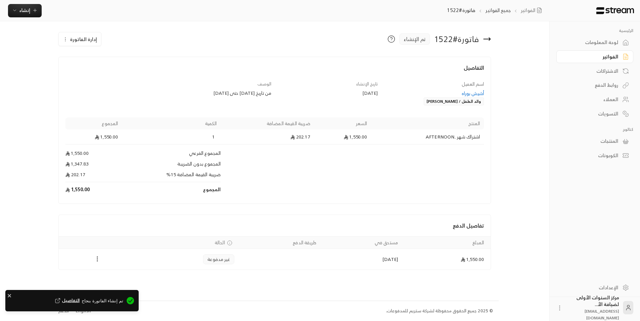
click at [96, 258] on icon "Payments" at bounding box center [97, 258] width 7 height 7
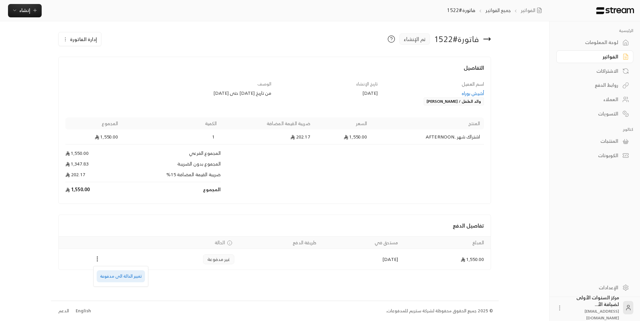
click at [128, 276] on li "تغيير الحالة الى مدفوعة" at bounding box center [121, 276] width 48 height 12
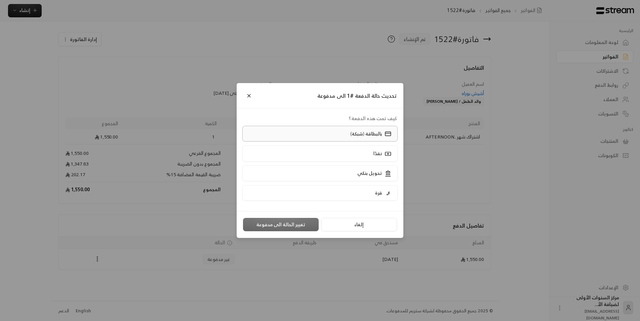
click at [348, 134] on label "بالبطاقة (شبكة)" at bounding box center [320, 134] width 156 height 16
click at [286, 227] on button "تغيير الحالة الى مدفوعة" at bounding box center [281, 224] width 76 height 13
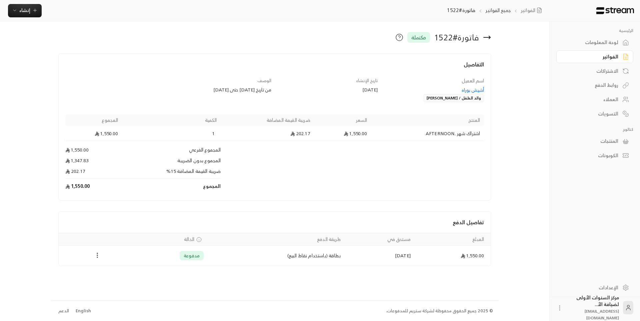
click at [611, 58] on div "الفواتير" at bounding box center [592, 56] width 54 height 7
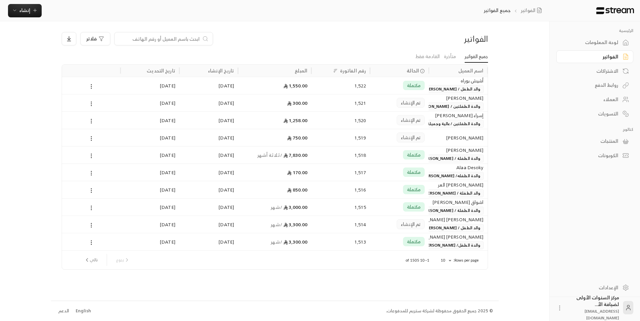
click at [613, 57] on div "الفواتير" at bounding box center [592, 56] width 54 height 7
click at [613, 42] on div "لوحة المعلومات" at bounding box center [592, 42] width 54 height 7
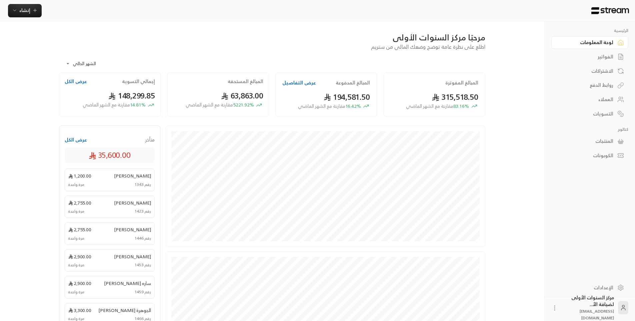
click at [421, 30] on div "**********" at bounding box center [272, 240] width 448 height 438
click at [457, 65] on div "**********" at bounding box center [272, 62] width 426 height 22
